Goal: Obtain resource: Obtain resource

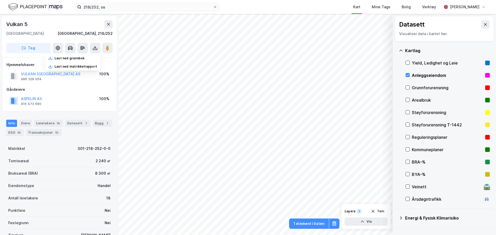
scroll to position [0, 0]
click at [90, 8] on input "218/252, os" at bounding box center [147, 7] width 132 height 8
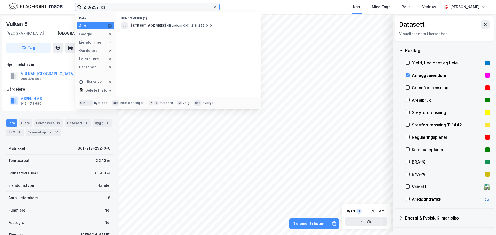
click at [94, 7] on input "218/252, os" at bounding box center [147, 7] width 132 height 8
click at [153, 7] on input "218/128, os" at bounding box center [147, 7] width 132 height 8
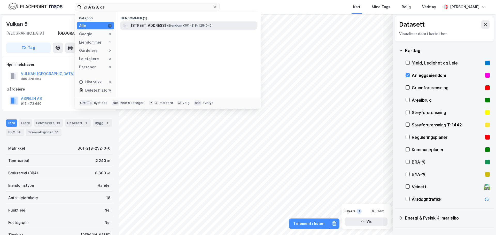
click at [161, 25] on span "[STREET_ADDRESS]" at bounding box center [148, 25] width 35 height 6
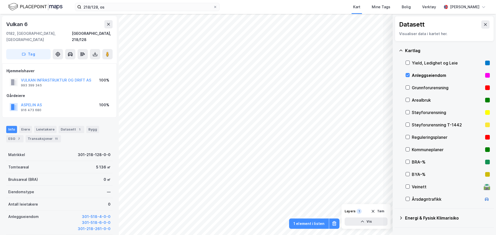
scroll to position [0, 0]
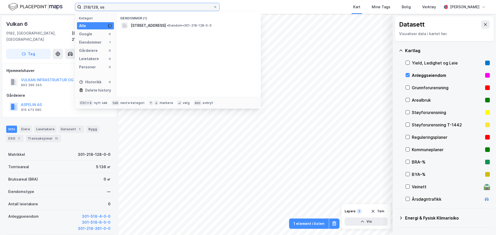
click at [98, 6] on input "218/128, os" at bounding box center [147, 7] width 132 height 8
click at [97, 6] on input "218/128, os" at bounding box center [147, 7] width 132 height 8
click at [92, 6] on input "218/128, os" at bounding box center [147, 7] width 132 height 8
click at [93, 5] on input "218/128, os" at bounding box center [147, 7] width 132 height 8
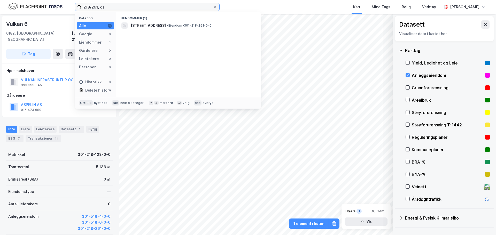
click at [118, 7] on input "218/261, os" at bounding box center [147, 7] width 132 height 8
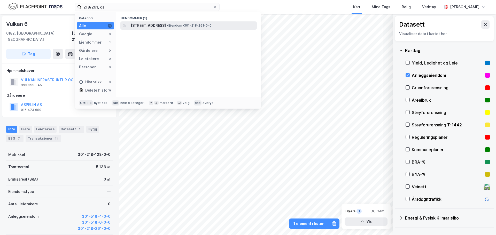
click at [146, 23] on span "[STREET_ADDRESS]" at bounding box center [148, 25] width 35 height 6
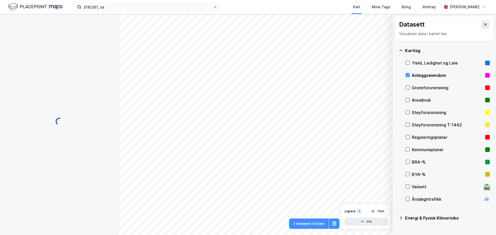
scroll to position [0, 0]
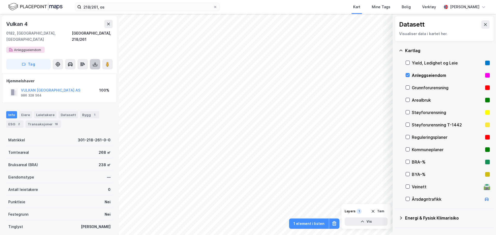
click at [95, 64] on icon at bounding box center [95, 65] width 4 height 2
click at [75, 72] on div "Last ned grunnbok" at bounding box center [72, 75] width 55 height 8
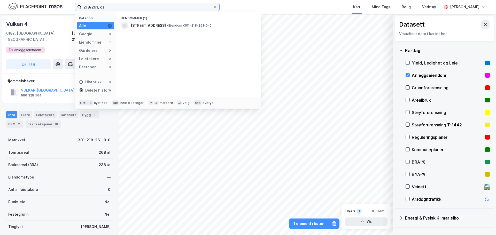
click at [94, 7] on input "218/261, os" at bounding box center [147, 7] width 132 height 8
click at [116, 6] on input "218/199, os" at bounding box center [147, 7] width 132 height 8
drag, startPoint x: 65, startPoint y: 6, endPoint x: 26, endPoint y: 5, distance: 38.8
click at [23, 5] on div "218/199, os Kategori Alle 0 Google 0 Eiendommer 0 Gårdeiere 0 Leietakere 0 Pers…" at bounding box center [248, 7] width 496 height 14
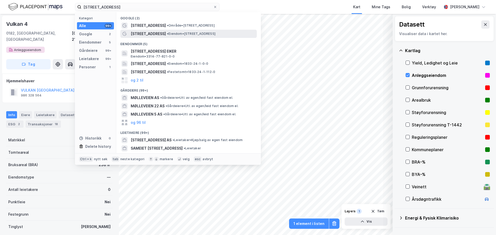
click at [172, 32] on span "• Eiendom • [STREET_ADDRESS]" at bounding box center [191, 34] width 49 height 4
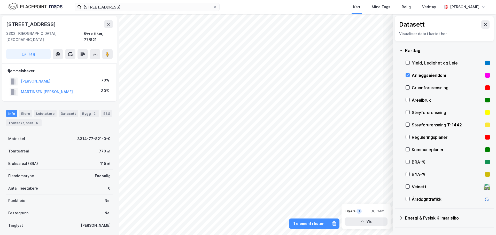
scroll to position [0, 0]
click at [111, 5] on input "[STREET_ADDRESS]" at bounding box center [147, 7] width 132 height 8
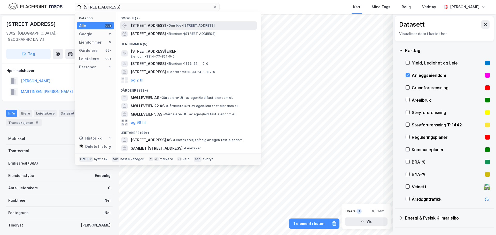
click at [144, 24] on span "[STREET_ADDRESS]" at bounding box center [148, 25] width 35 height 6
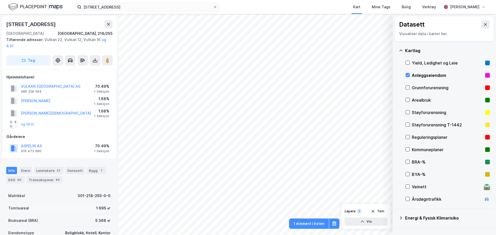
scroll to position [0, 0]
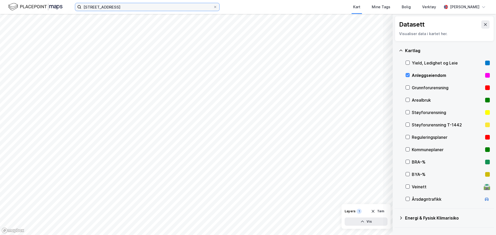
click at [116, 8] on input "[STREET_ADDRESS]" at bounding box center [147, 7] width 132 height 8
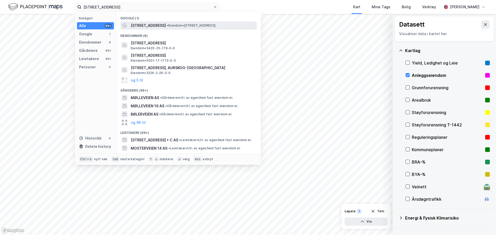
click at [140, 27] on span "[STREET_ADDRESS]" at bounding box center [148, 25] width 35 height 6
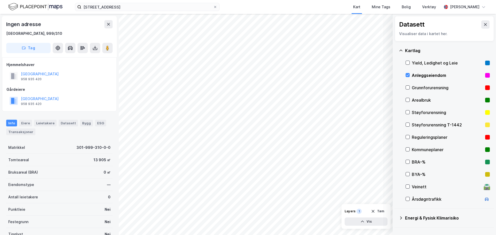
scroll to position [0, 0]
click at [120, 7] on input "[STREET_ADDRESS]" at bounding box center [147, 7] width 132 height 8
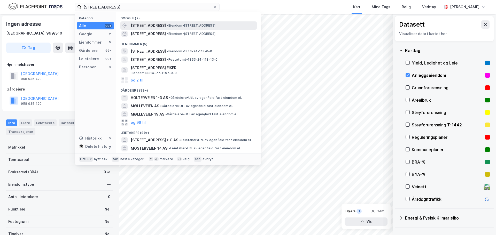
click at [150, 27] on span "[STREET_ADDRESS]" at bounding box center [148, 25] width 35 height 6
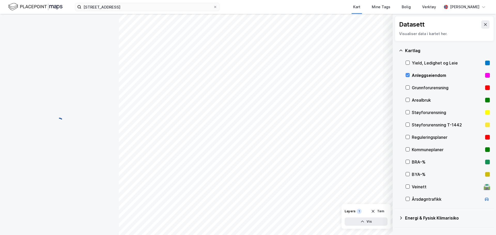
scroll to position [0, 0]
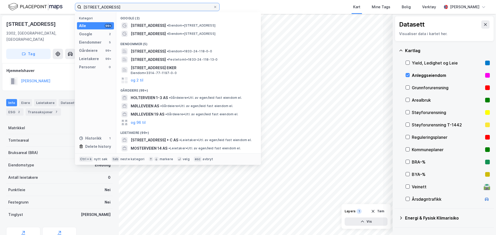
drag, startPoint x: 125, startPoint y: 10, endPoint x: 126, endPoint y: 6, distance: 3.1
click at [126, 9] on input "[STREET_ADDRESS]" at bounding box center [147, 7] width 132 height 8
drag, startPoint x: 126, startPoint y: 6, endPoint x: -24, endPoint y: -4, distance: 150.5
click at [0, 0] on html "[STREET_ADDRESS] Kategori Alle 99+ Google 2 Eiendommer 5 Gårdeiere 99+ Leietake…" at bounding box center [248, 117] width 496 height 235
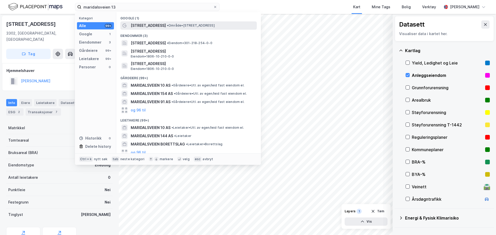
click at [170, 27] on span "• Område • [STREET_ADDRESS]" at bounding box center [191, 26] width 48 height 4
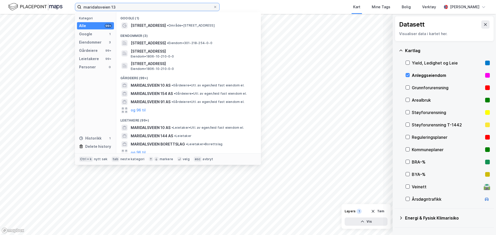
click at [124, 7] on input "maridalsveien 13" at bounding box center [147, 7] width 132 height 8
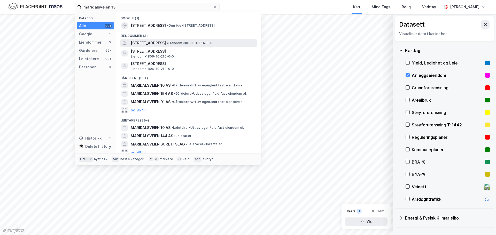
click at [158, 43] on span "[STREET_ADDRESS]" at bounding box center [148, 43] width 35 height 6
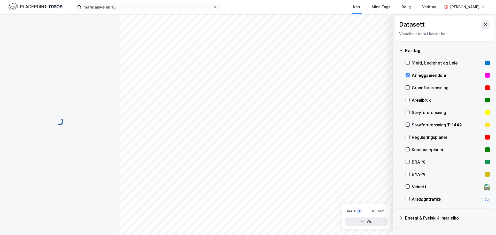
scroll to position [0, 0]
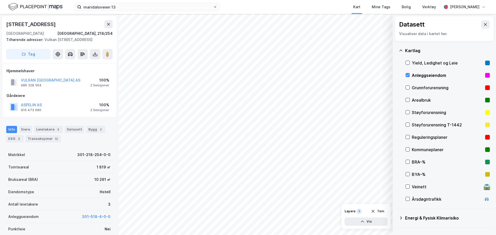
scroll to position [0, 0]
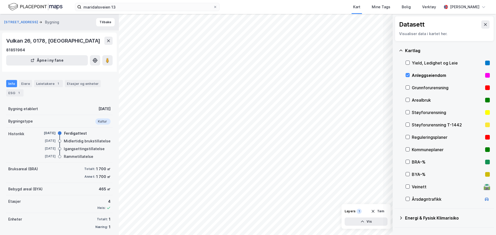
scroll to position [0, 0]
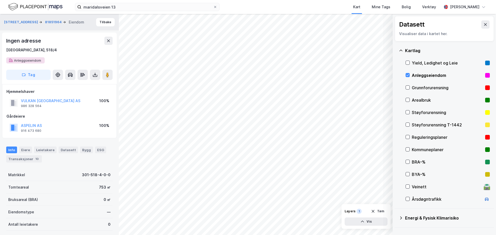
scroll to position [0, 0]
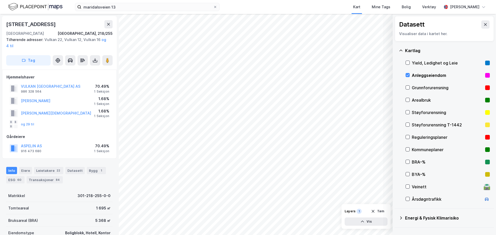
scroll to position [0, 0]
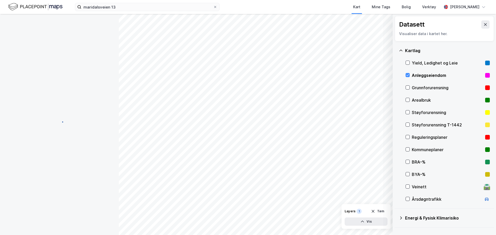
scroll to position [0, 0]
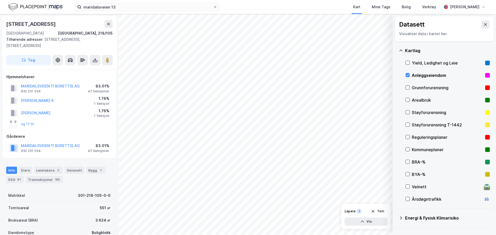
scroll to position [0, 0]
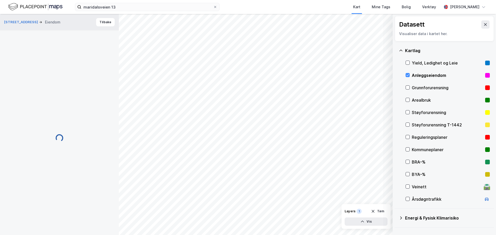
scroll to position [0, 0]
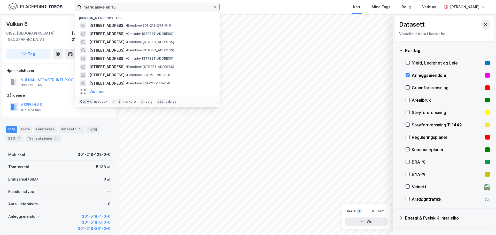
drag, startPoint x: 120, startPoint y: 8, endPoint x: 32, endPoint y: 6, distance: 88.7
click at [32, 6] on div "maridalsveien 13 [GEOGRAPHIC_DATA] (100) [STREET_ADDRESS] • Eiendom • 301-218-2…" at bounding box center [248, 7] width 496 height 14
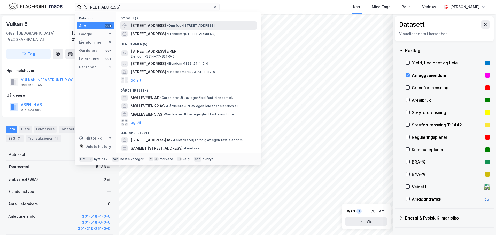
click at [168, 24] on span "• Område • [STREET_ADDRESS]" at bounding box center [191, 26] width 48 height 4
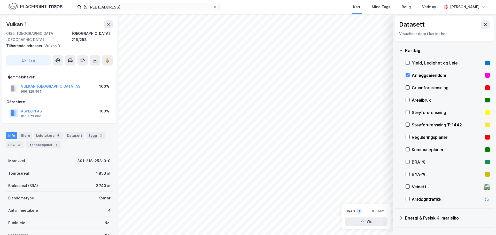
scroll to position [0, 0]
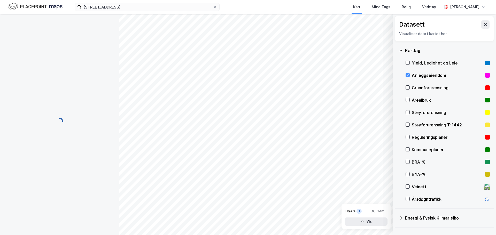
scroll to position [0, 0]
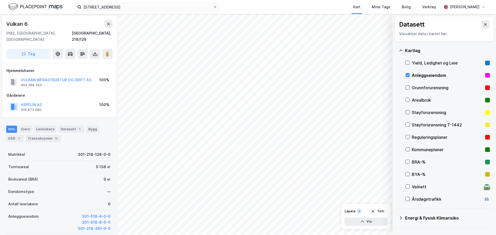
scroll to position [0, 0]
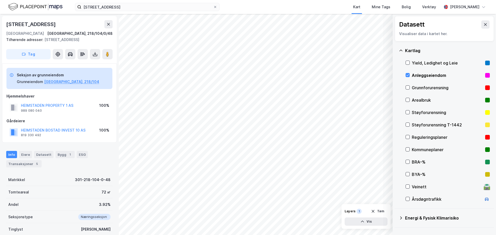
scroll to position [0, 0]
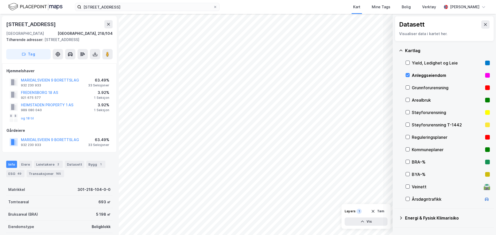
scroll to position [0, 0]
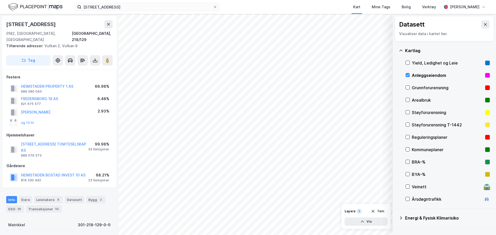
scroll to position [0, 0]
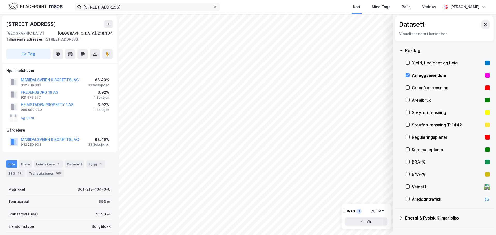
scroll to position [0, 0]
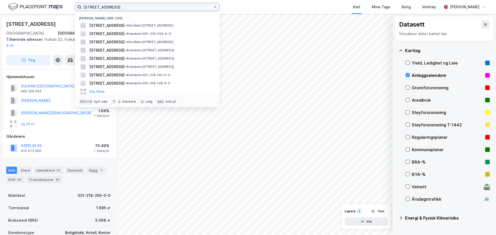
drag, startPoint x: 116, startPoint y: 7, endPoint x: 70, endPoint y: 6, distance: 46.0
click at [70, 6] on div "[STREET_ADDRESS] Nylige søk (100) [STREET_ADDRESS] • Område • [STREET_ADDRESS] …" at bounding box center [248, 7] width 496 height 14
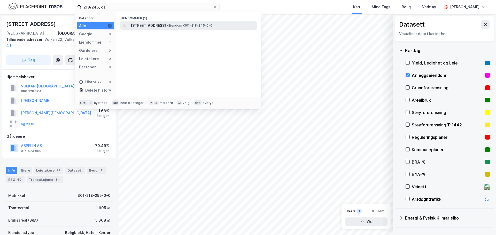
click at [144, 22] on span "[STREET_ADDRESS]" at bounding box center [148, 25] width 35 height 6
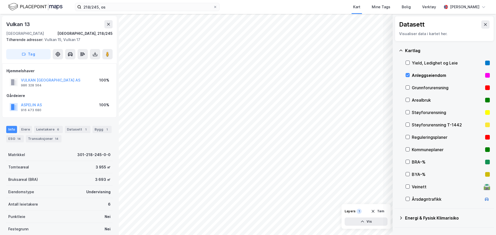
scroll to position [0, 0]
click at [94, 6] on input "218/245, os" at bounding box center [147, 7] width 132 height 8
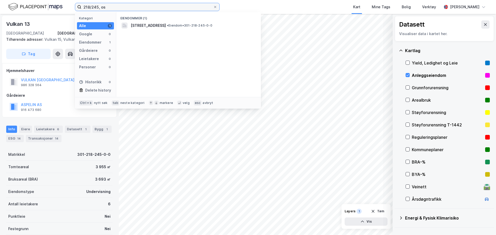
click at [94, 6] on input "218/245, os" at bounding box center [147, 7] width 132 height 8
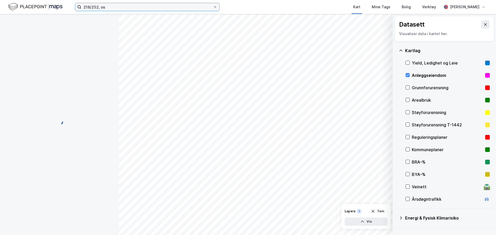
scroll to position [0, 0]
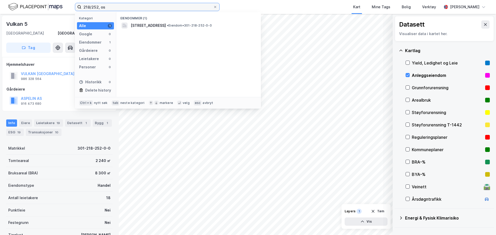
click at [98, 7] on input "218/252, os" at bounding box center [147, 7] width 132 height 8
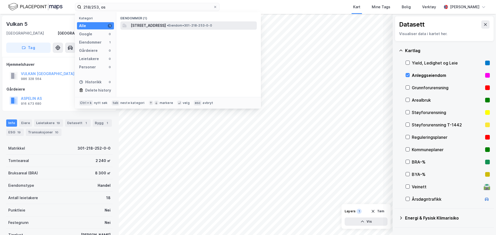
click at [155, 28] on span "[STREET_ADDRESS]" at bounding box center [148, 25] width 35 height 6
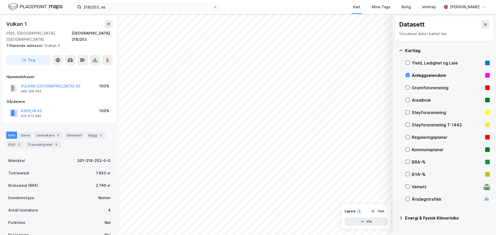
scroll to position [0, 0]
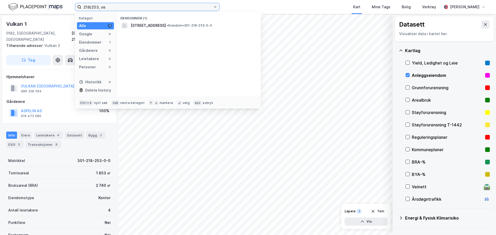
click at [100, 8] on input "218/253, os" at bounding box center [147, 7] width 132 height 8
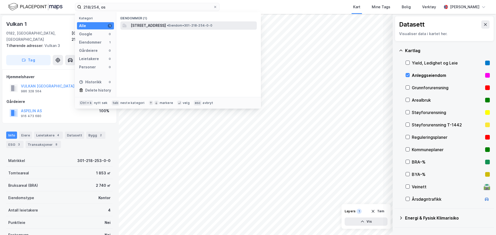
click at [164, 28] on span "[STREET_ADDRESS]" at bounding box center [148, 25] width 35 height 6
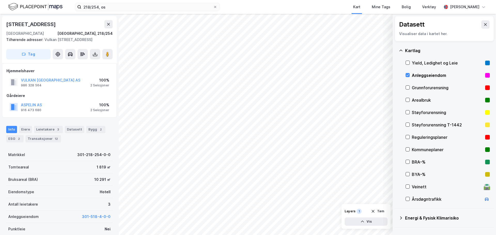
scroll to position [0, 0]
click at [98, 7] on input "218/254, os" at bounding box center [147, 7] width 132 height 8
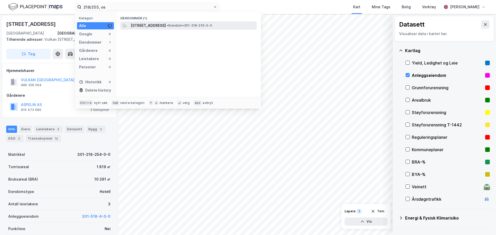
click at [164, 23] on span "[STREET_ADDRESS]" at bounding box center [148, 25] width 35 height 6
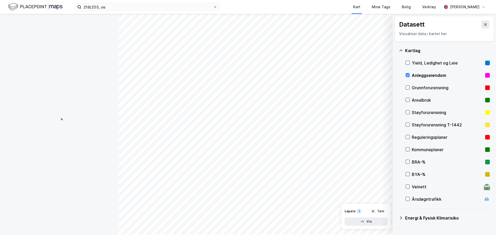
scroll to position [0, 0]
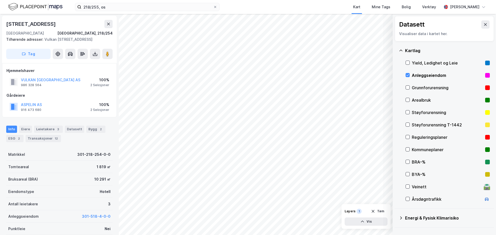
scroll to position [0, 0]
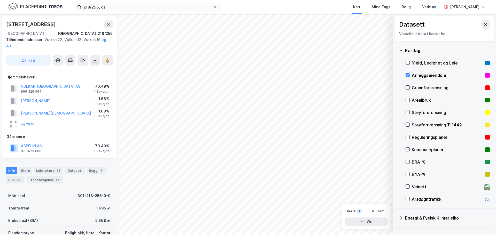
scroll to position [0, 0]
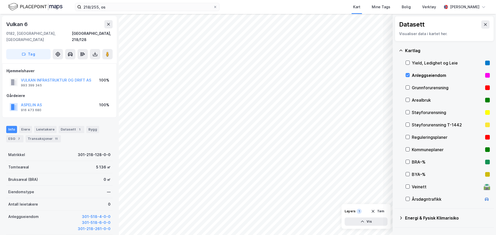
scroll to position [0, 0]
click at [98, 49] on button at bounding box center [95, 54] width 10 height 10
click at [85, 62] on div "Last ned grunnbok" at bounding box center [70, 64] width 30 height 4
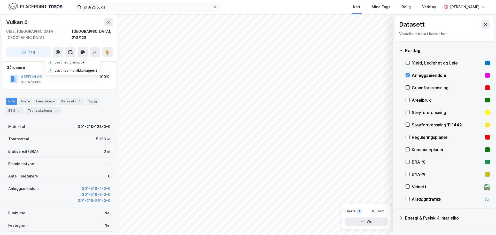
scroll to position [0, 0]
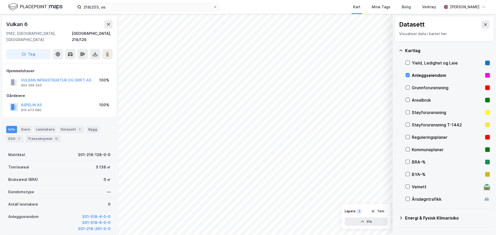
click at [55, 31] on div "[GEOGRAPHIC_DATA], 218/128" at bounding box center [59, 37] width 106 height 12
click at [94, 52] on icon at bounding box center [95, 54] width 5 height 5
click at [91, 60] on div "Last ned grunnbok" at bounding box center [72, 64] width 55 height 8
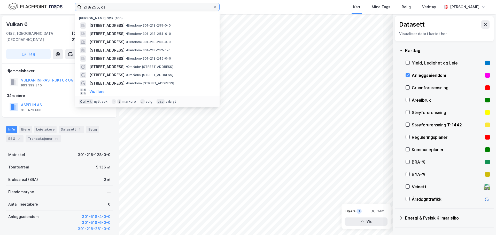
drag, startPoint x: 131, startPoint y: 9, endPoint x: -34, endPoint y: 10, distance: 164.7
click at [0, 10] on html "218/255, os Nylige søk (100) [STREET_ADDRESS] • Eiendom • 301-218-255-0-0 [STRE…" at bounding box center [248, 117] width 496 height 235
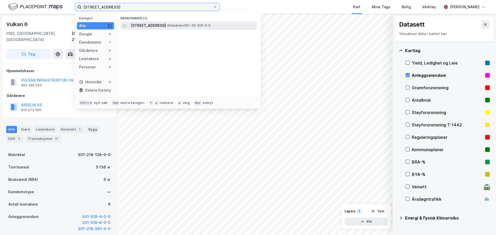
type input "[STREET_ADDRESS]"
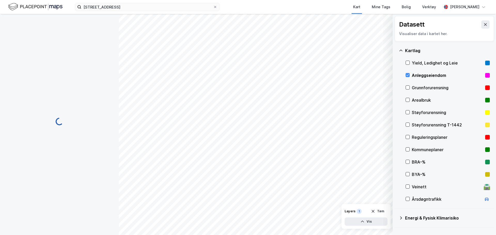
scroll to position [1, 0]
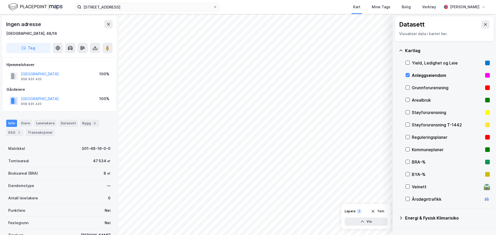
scroll to position [1, 0]
